Goal: Task Accomplishment & Management: Complete application form

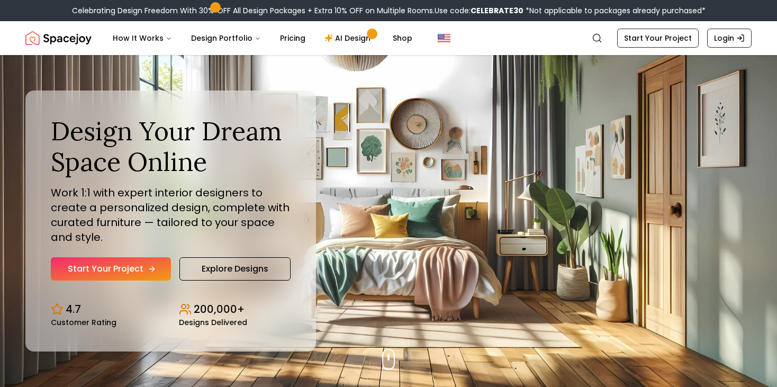
click at [141, 260] on link "Start Your Project" at bounding box center [111, 268] width 120 height 23
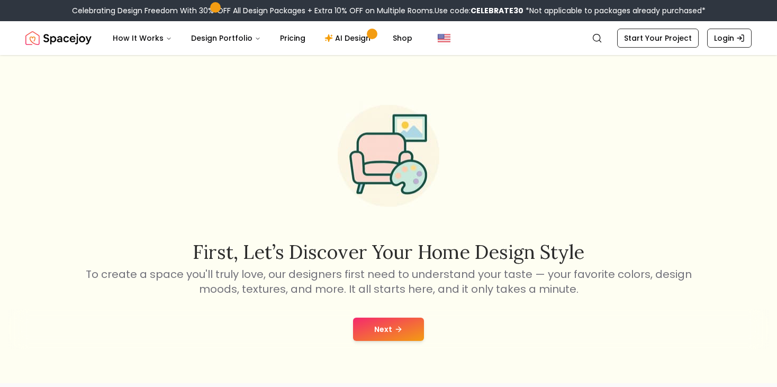
click at [408, 334] on button "Next" at bounding box center [388, 328] width 71 height 23
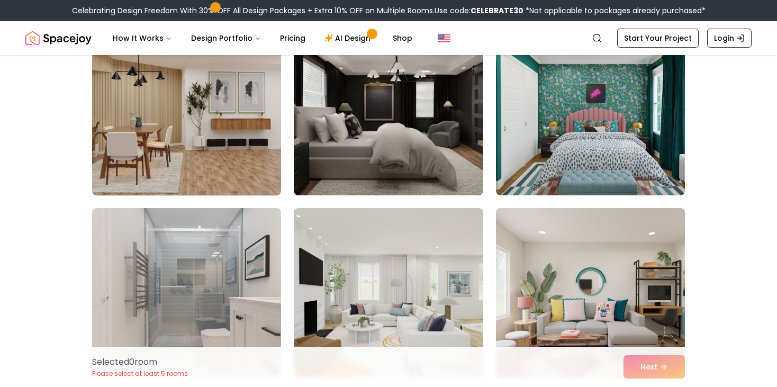
scroll to position [654, 0]
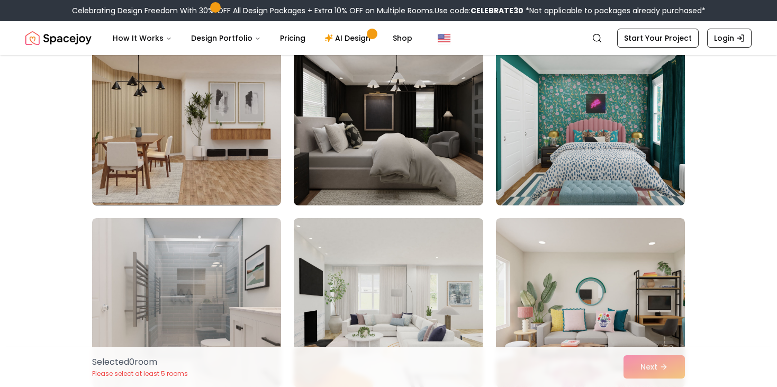
click at [400, 134] on img at bounding box center [388, 120] width 189 height 169
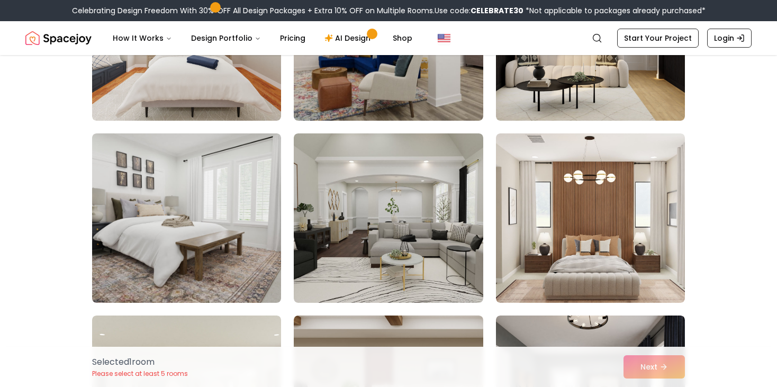
scroll to position [168, 0]
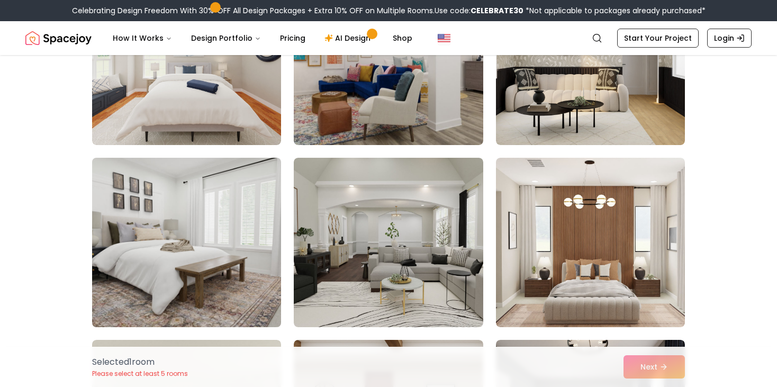
click at [224, 233] on img at bounding box center [186, 242] width 198 height 178
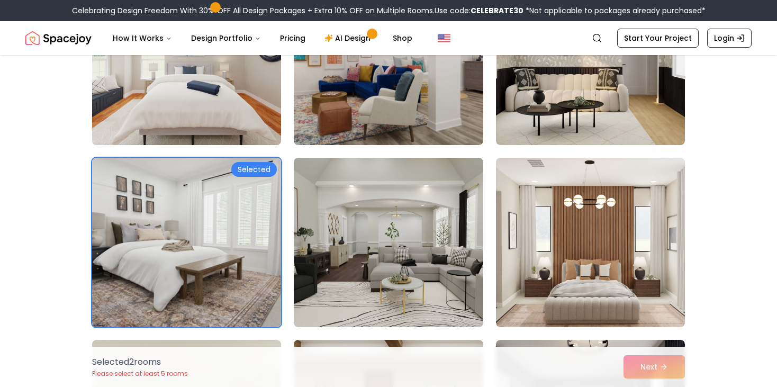
click at [224, 133] on img at bounding box center [186, 60] width 198 height 178
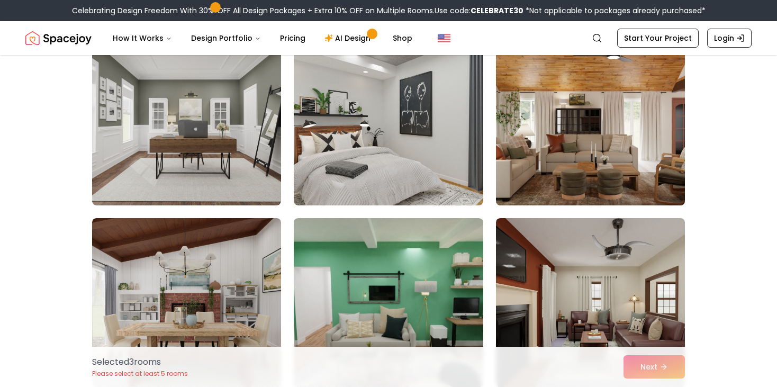
scroll to position [1937, 0]
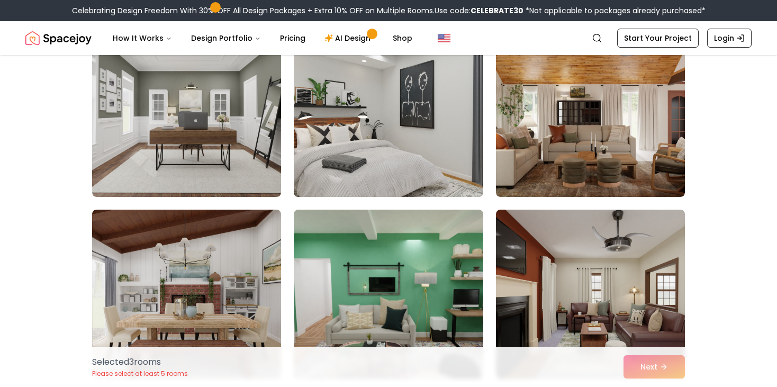
click at [408, 92] on img at bounding box center [388, 112] width 198 height 178
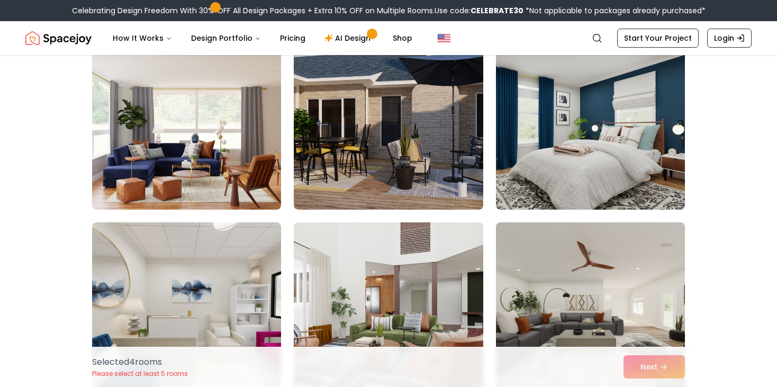
scroll to position [2749, 0]
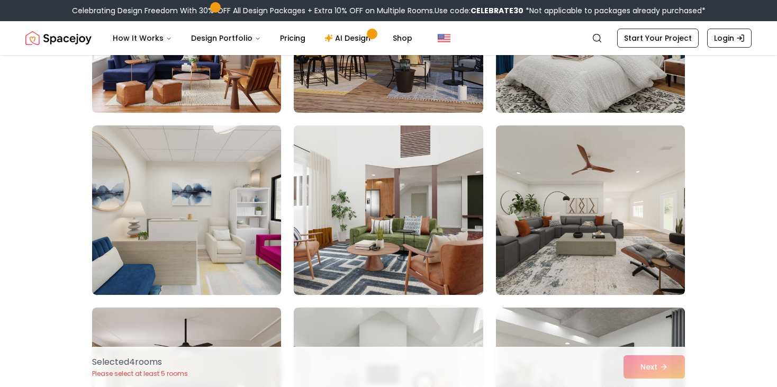
click at [562, 104] on img at bounding box center [590, 28] width 198 height 178
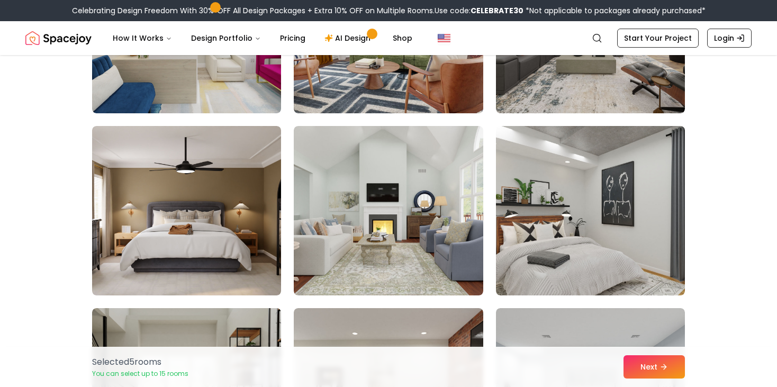
scroll to position [2952, 0]
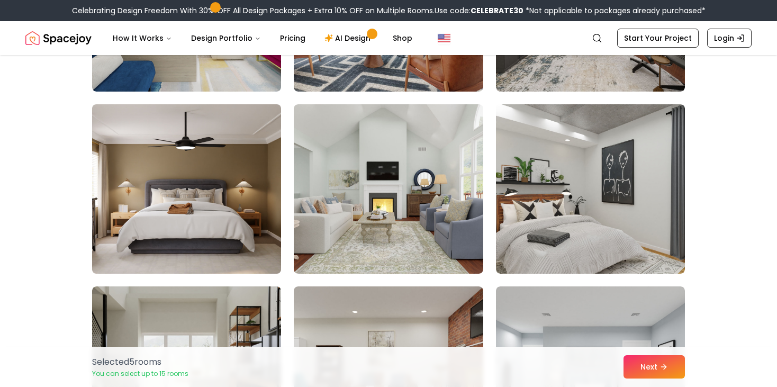
click at [235, 232] on img at bounding box center [186, 189] width 198 height 178
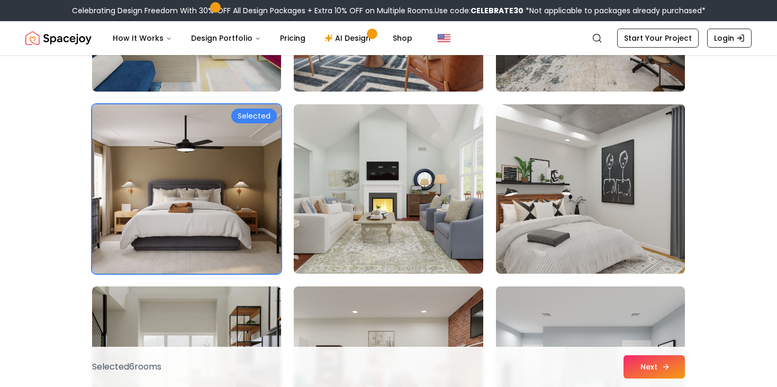
click at [665, 374] on button "Next" at bounding box center [653, 366] width 61 height 23
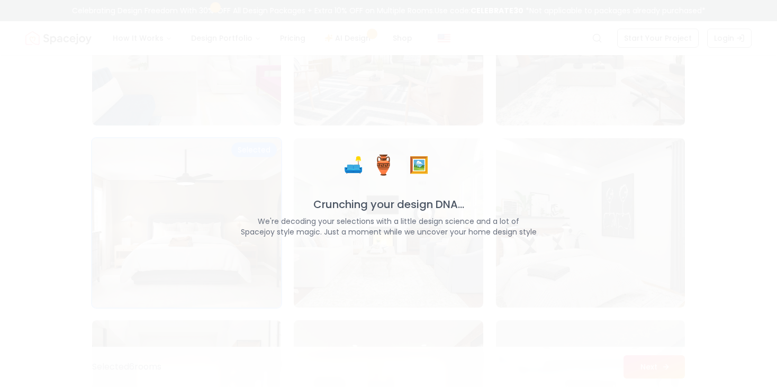
scroll to position [2986, 0]
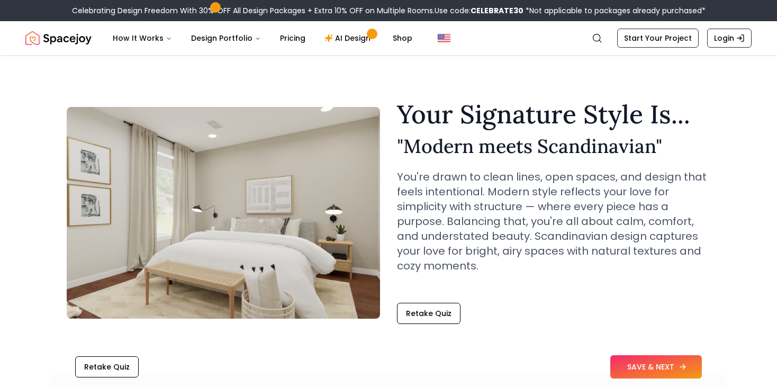
click at [656, 366] on button "SAVE & NEXT" at bounding box center [656, 366] width 92 height 23
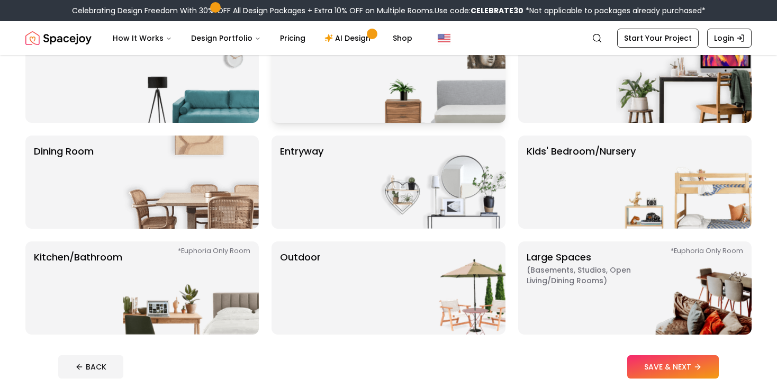
scroll to position [42, 0]
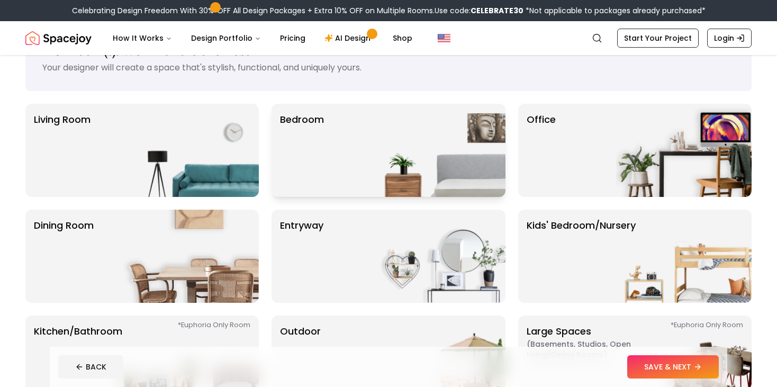
click at [424, 169] on img at bounding box center [437, 150] width 135 height 93
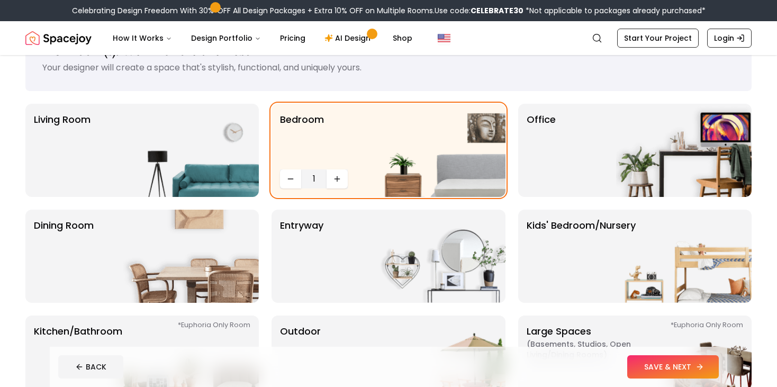
click at [674, 360] on button "SAVE & NEXT" at bounding box center [673, 366] width 92 height 23
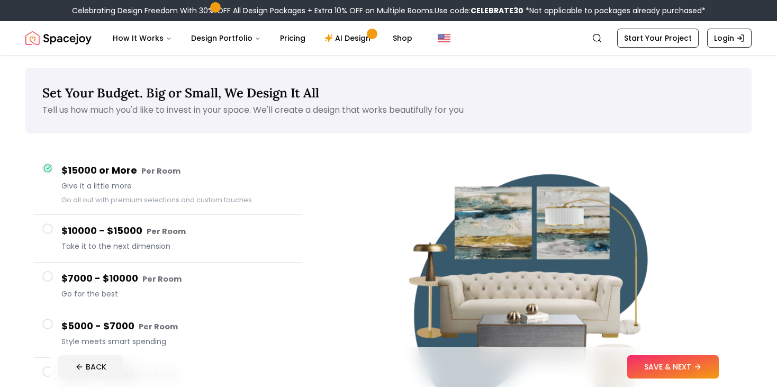
click at [128, 236] on h4 "$10000 - $15000 Per Room" at bounding box center [177, 230] width 232 height 15
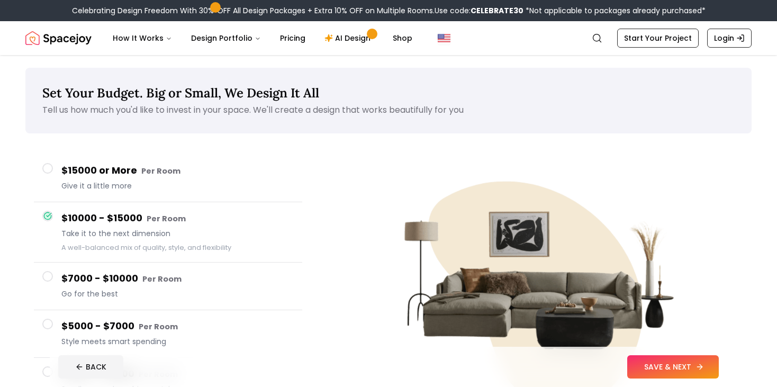
click at [665, 363] on button "SAVE & NEXT" at bounding box center [673, 366] width 92 height 23
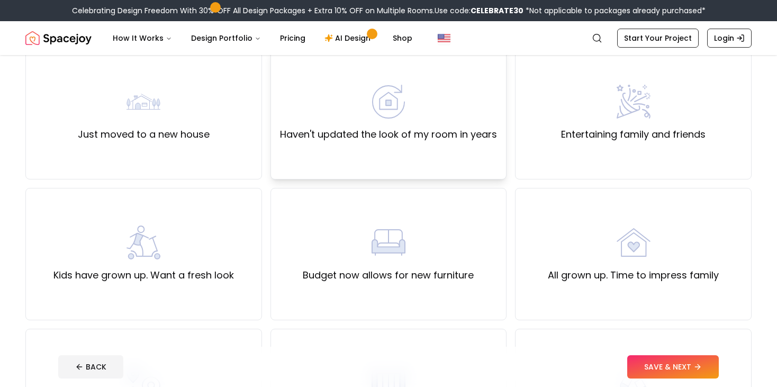
scroll to position [101, 0]
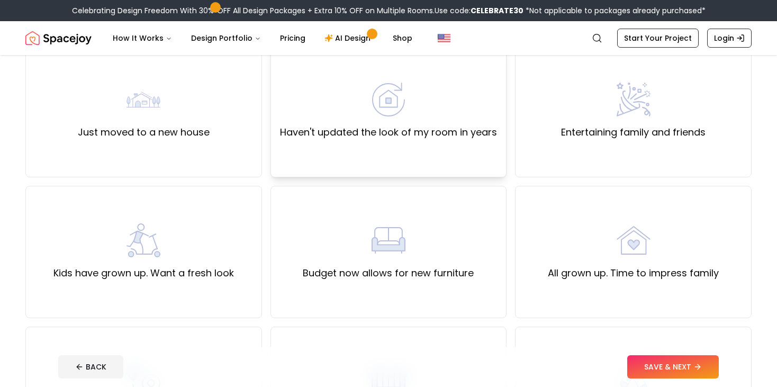
click at [393, 131] on label "Haven't updated the look of my room in years" at bounding box center [388, 132] width 217 height 15
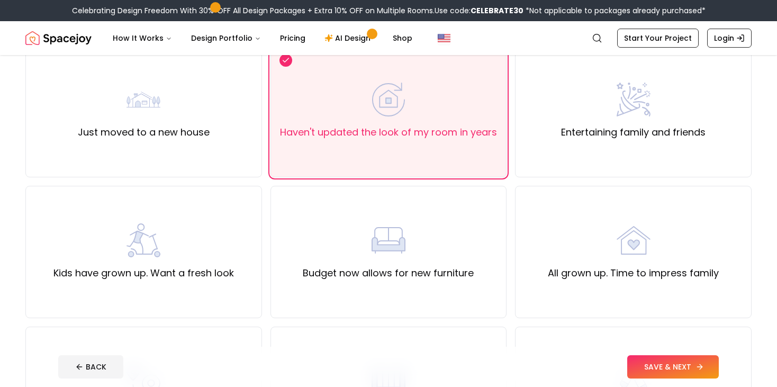
click at [647, 369] on button "SAVE & NEXT" at bounding box center [673, 366] width 92 height 23
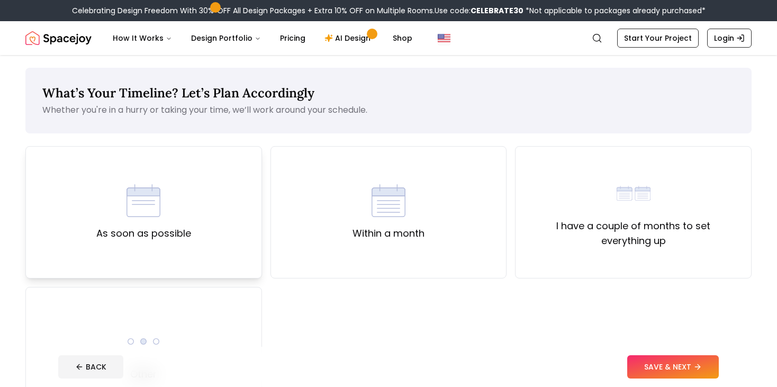
click at [173, 202] on div "As soon as possible" at bounding box center [143, 212] width 95 height 57
